Goal: Task Accomplishment & Management: Manage account settings

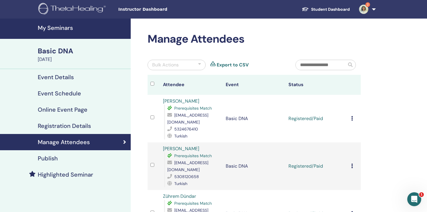
click at [67, 144] on h4 "Manage Attendees" at bounding box center [64, 142] width 52 height 7
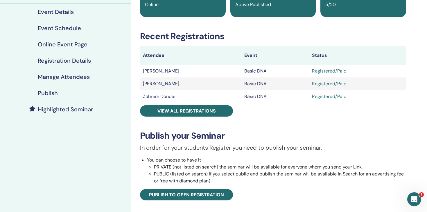
scroll to position [69, 0]
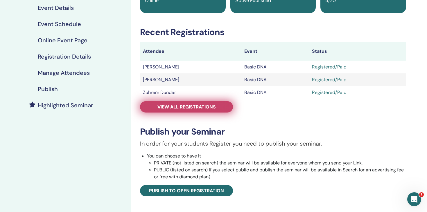
click at [189, 107] on span "View all registrations" at bounding box center [187, 107] width 58 height 6
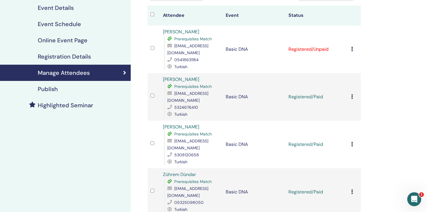
click at [353, 46] on div "Cancel Registration Do not auto-certify Mark as Paid Mark as Unpaid Mark as Abs…" at bounding box center [354, 49] width 7 height 7
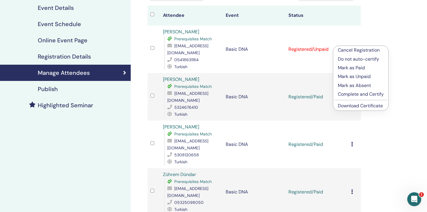
click at [359, 68] on p "Mark as Paid" at bounding box center [361, 68] width 46 height 7
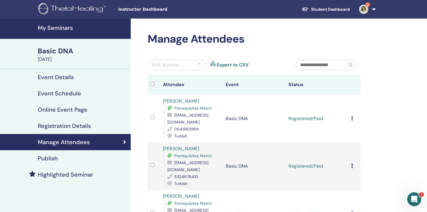
click at [70, 144] on h4 "Manage Attendees" at bounding box center [64, 142] width 52 height 7
click at [50, 142] on h4 "Manage Attendees" at bounding box center [64, 142] width 52 height 7
click at [125, 143] on icon at bounding box center [124, 143] width 3 height 6
click at [82, 77] on div "Event Details" at bounding box center [66, 77] width 122 height 7
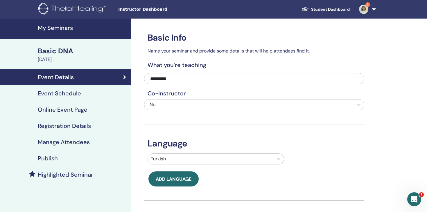
click at [90, 87] on link "Event Schedule" at bounding box center [65, 93] width 131 height 16
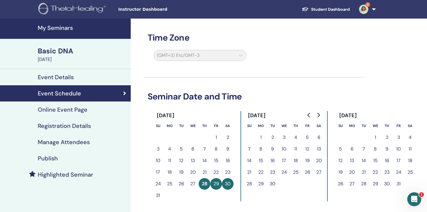
click at [87, 127] on h4 "Registration Details" at bounding box center [64, 126] width 53 height 7
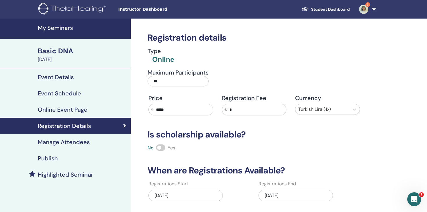
click at [80, 145] on h4 "Manage Attendees" at bounding box center [64, 142] width 52 height 7
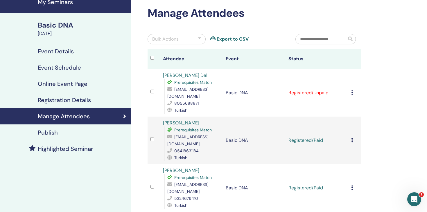
scroll to position [26, 0]
click at [351, 90] on icon at bounding box center [352, 92] width 2 height 5
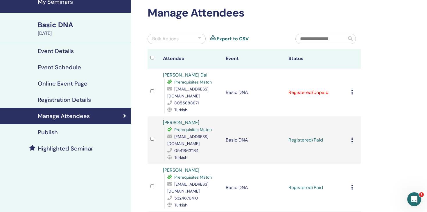
click at [352, 90] on icon at bounding box center [352, 92] width 2 height 5
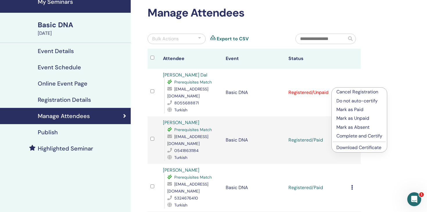
click at [366, 111] on p "Mark as Paid" at bounding box center [360, 109] width 46 height 7
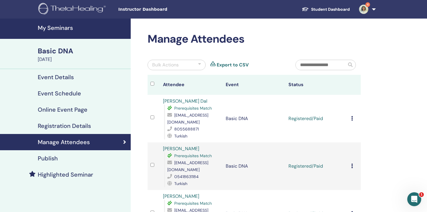
click at [377, 8] on link "4" at bounding box center [367, 9] width 24 height 19
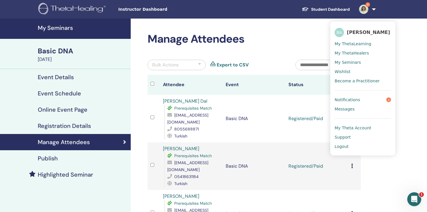
click at [347, 43] on span "My ThetaLearning" at bounding box center [353, 43] width 37 height 5
